Goal: Task Accomplishment & Management: Manage account settings

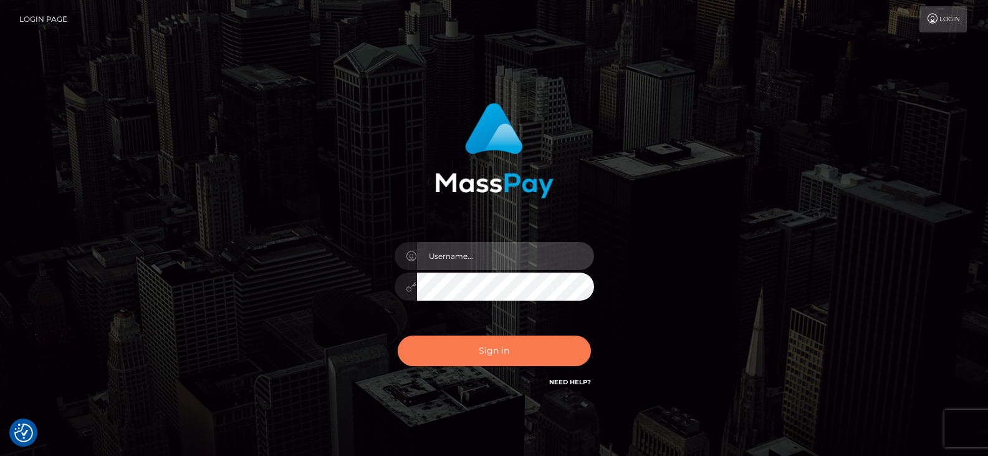
type input "greg.great"
click at [481, 347] on button "Sign in" at bounding box center [494, 350] width 193 height 31
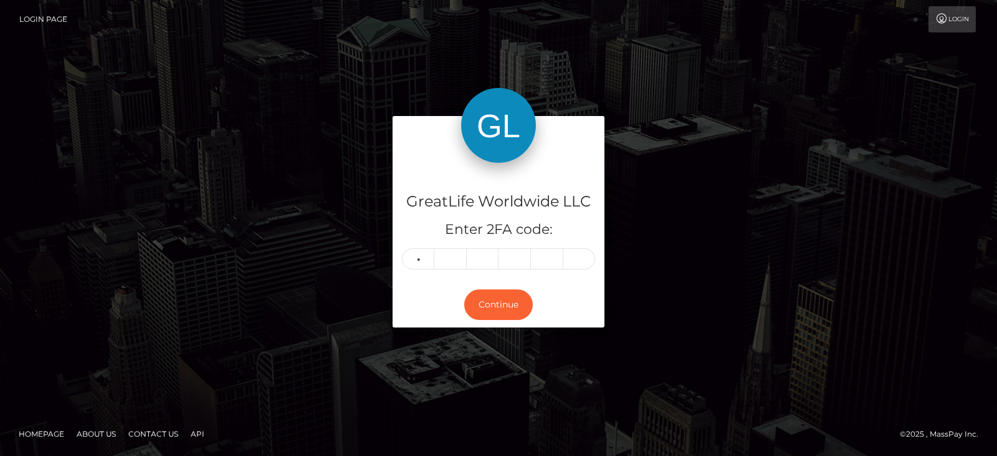
type input "7"
type input "6"
click at [449, 256] on input "6" at bounding box center [450, 258] width 32 height 21
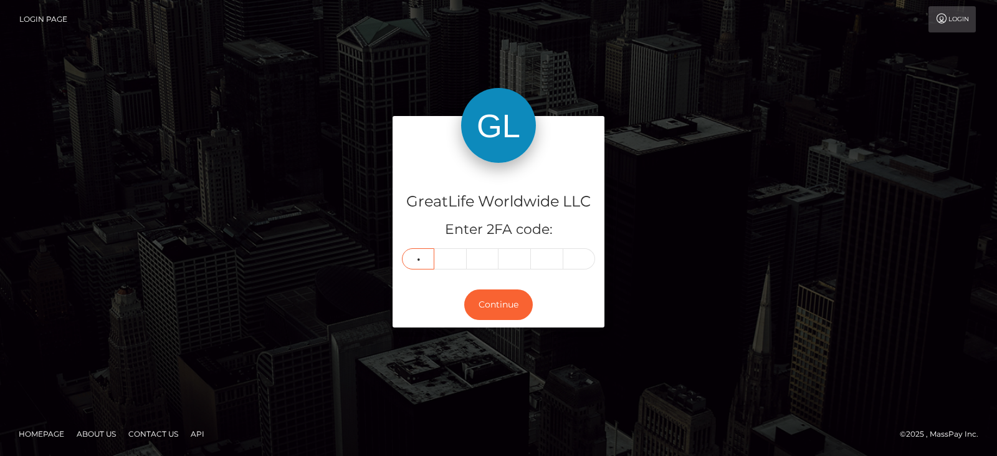
type input "2"
type input "3"
type input "7"
type input "1"
type input "8"
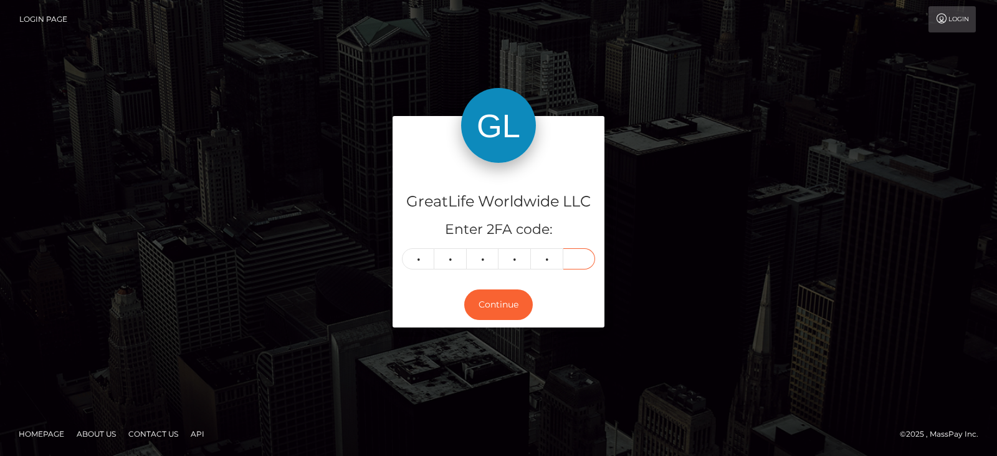
type input "3"
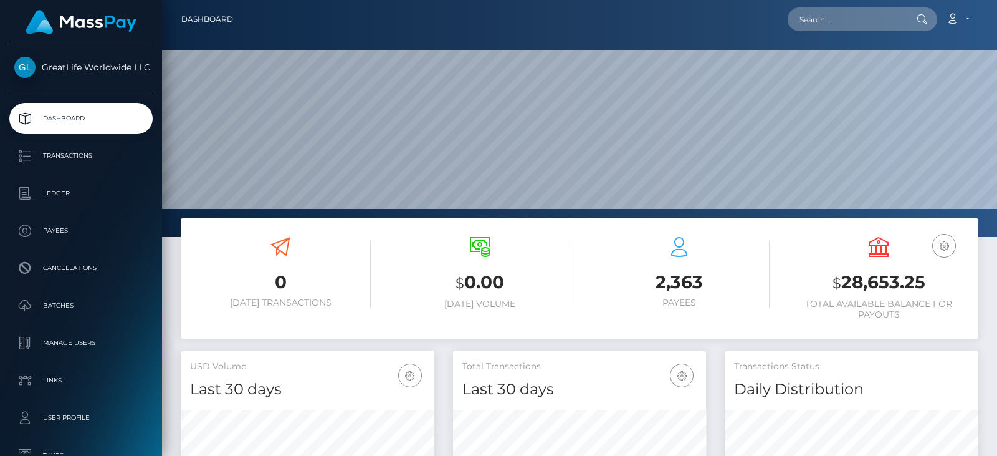
scroll to position [221, 253]
click at [968, 18] on link "Account" at bounding box center [957, 19] width 37 height 26
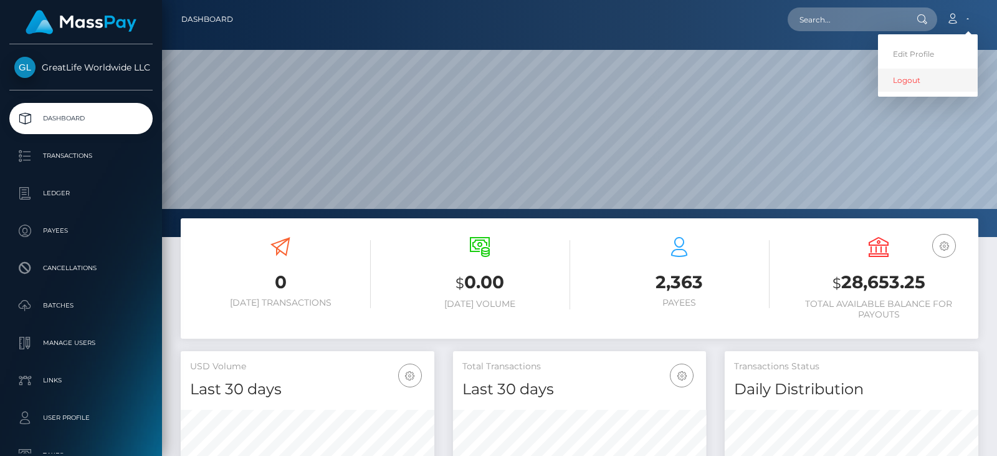
click at [905, 82] on link "Logout" at bounding box center [928, 80] width 100 height 23
